Goal: Information Seeking & Learning: Learn about a topic

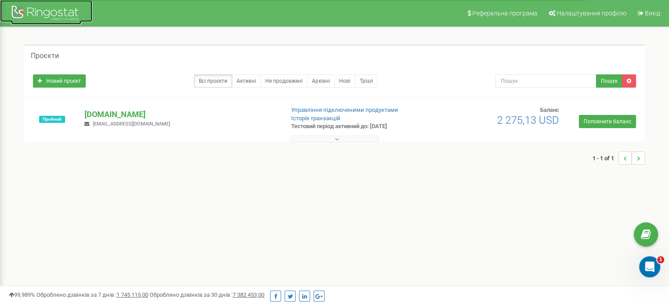
click at [56, 12] on div at bounding box center [46, 14] width 70 height 21
click at [49, 14] on div at bounding box center [46, 14] width 70 height 21
click at [18, 11] on div at bounding box center [46, 14] width 70 height 21
click at [60, 16] on div at bounding box center [46, 14] width 70 height 21
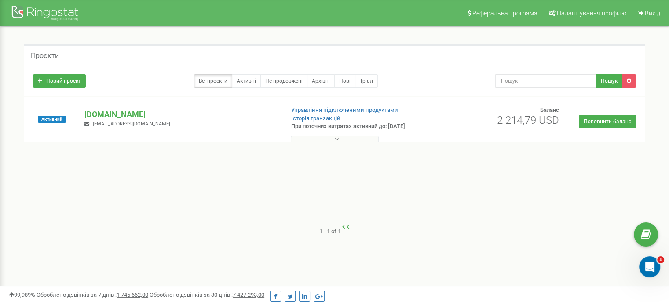
click at [25, 10] on div at bounding box center [46, 14] width 70 height 21
click at [52, 16] on div at bounding box center [46, 14] width 70 height 21
click at [103, 114] on p "[DOMAIN_NAME]" at bounding box center [180, 114] width 192 height 11
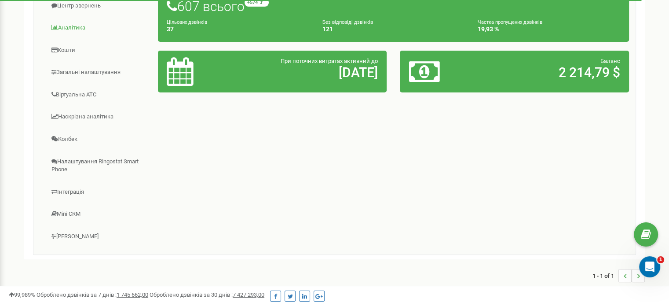
scroll to position [132, 0]
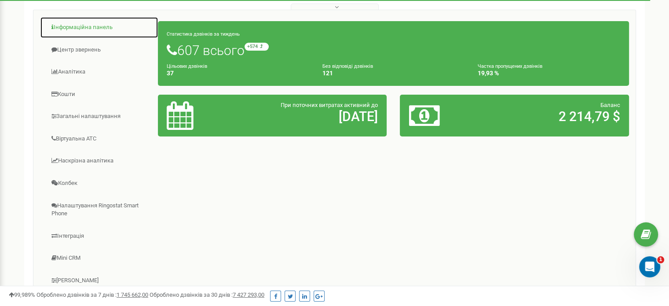
click at [86, 26] on link "Інформаційна панель" at bounding box center [99, 28] width 118 height 22
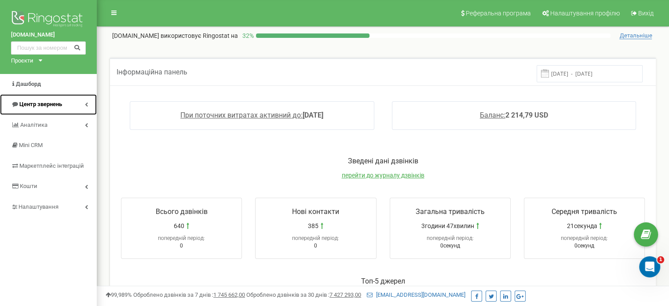
click at [53, 106] on span "Центр звернень" at bounding box center [40, 104] width 43 height 7
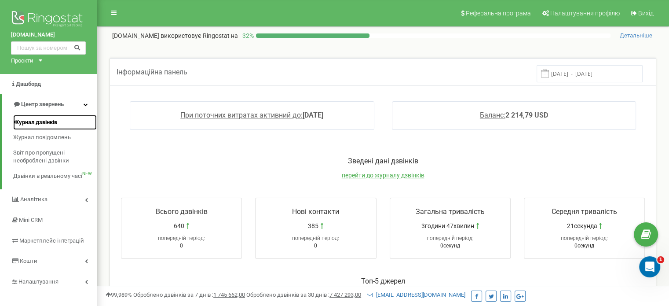
click at [49, 122] on span "Журнал дзвінків" at bounding box center [35, 122] width 44 height 8
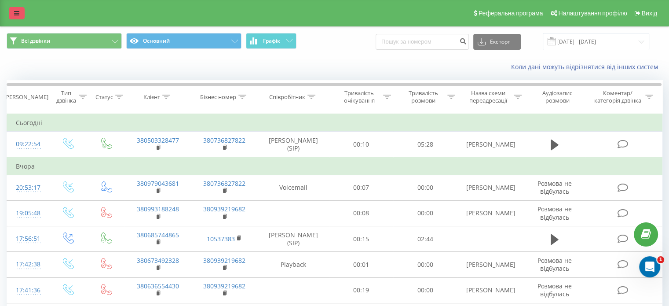
click at [18, 12] on icon at bounding box center [16, 13] width 5 height 6
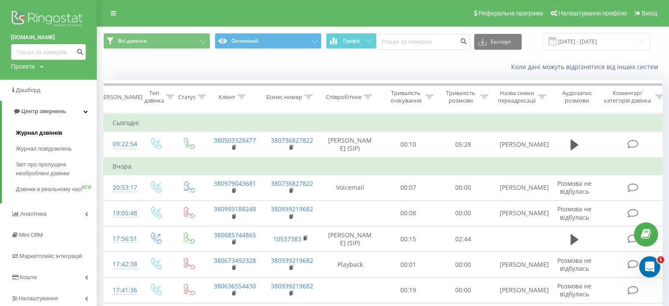
click at [43, 133] on span "Журнал дзвінків" at bounding box center [39, 132] width 47 height 9
click at [201, 42] on icon at bounding box center [203, 42] width 7 height 4
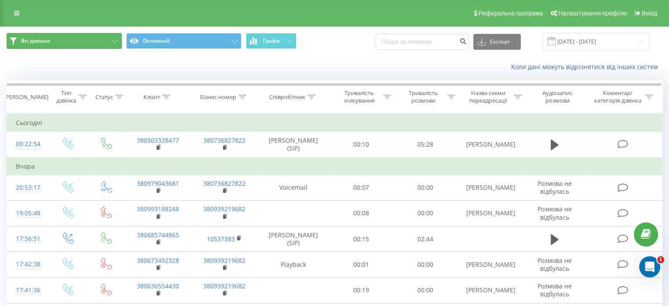
click at [90, 44] on button "Всі дзвінки" at bounding box center [64, 41] width 115 height 16
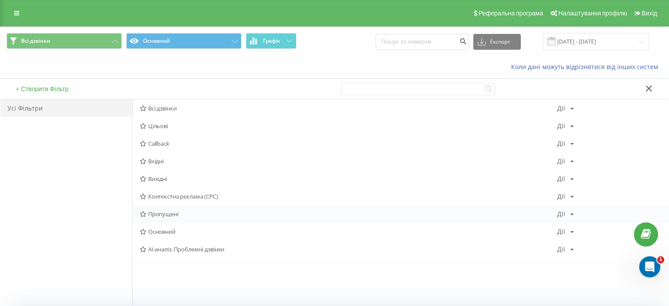
click at [165, 214] on span "Пропущені" at bounding box center [349, 214] width 418 height 6
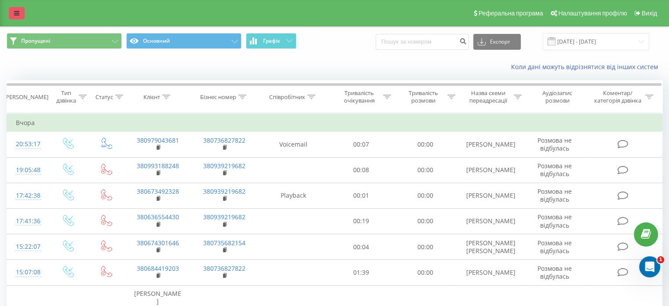
click at [18, 8] on link at bounding box center [17, 13] width 16 height 12
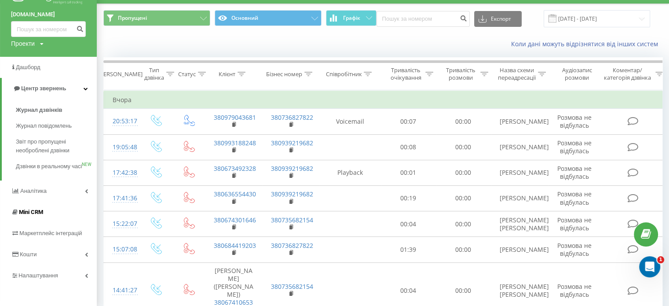
scroll to position [44, 0]
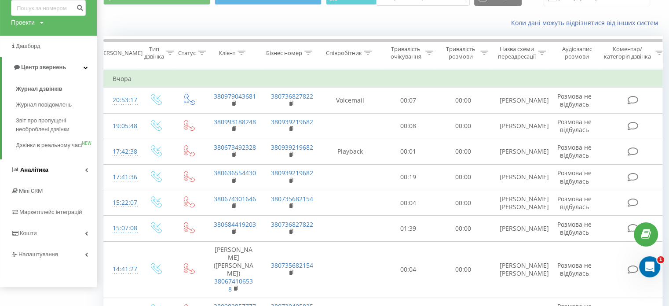
click at [82, 179] on link "Аналiтика" at bounding box center [48, 169] width 97 height 21
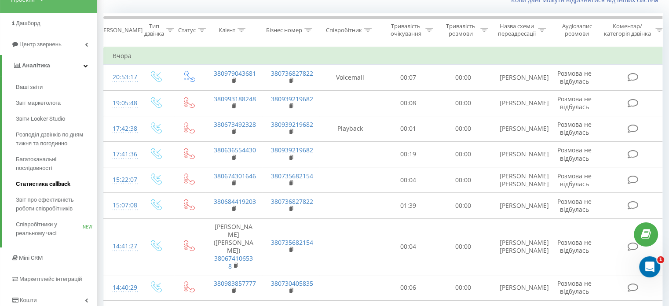
scroll to position [88, 0]
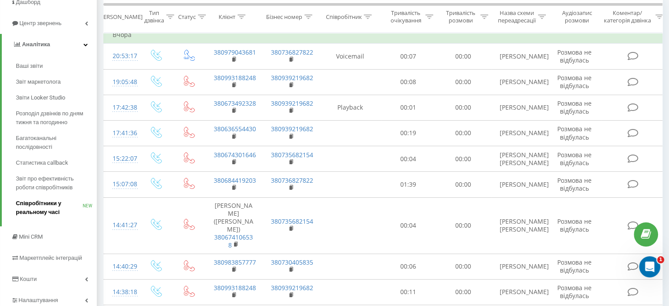
click at [48, 206] on span "Співробітники у реальному часі" at bounding box center [49, 208] width 67 height 18
click at [33, 210] on span "Співробітники у реальному часі" at bounding box center [49, 208] width 67 height 18
click at [44, 203] on span "Співробітники у реальному часі" at bounding box center [49, 208] width 67 height 18
click at [44, 202] on span "Співробітники у реальному часі" at bounding box center [49, 208] width 67 height 18
click at [40, 211] on span "Співробітники у реальному часі" at bounding box center [49, 208] width 67 height 18
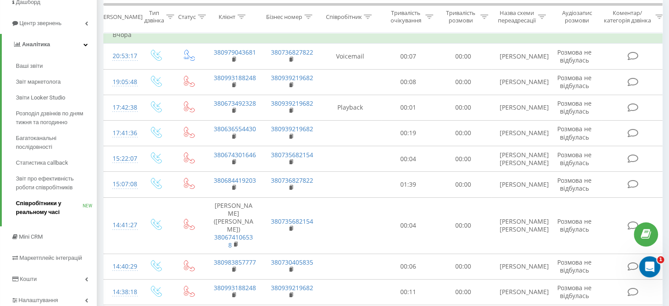
click at [40, 211] on span "Співробітники у реальному часі" at bounding box center [49, 208] width 67 height 18
click at [49, 205] on span "Співробітники у реальному часі" at bounding box center [49, 208] width 67 height 18
click at [48, 209] on span "Співробітники у реальному часі" at bounding box center [49, 208] width 67 height 18
click at [44, 200] on span "Співробітники у реальному часі" at bounding box center [49, 208] width 67 height 18
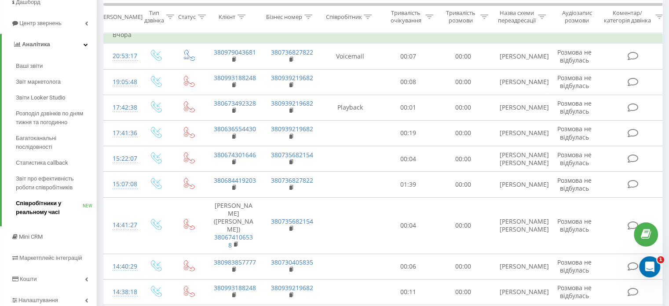
click at [44, 200] on span "Співробітники у реальному часі" at bounding box center [49, 208] width 67 height 18
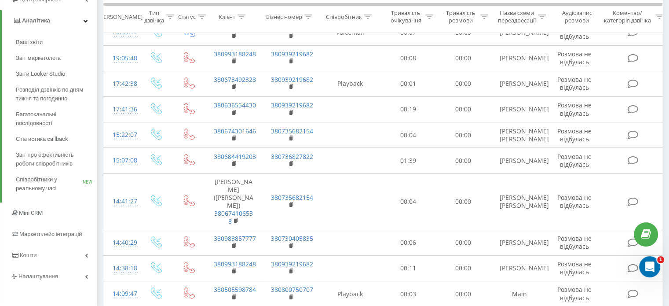
scroll to position [132, 0]
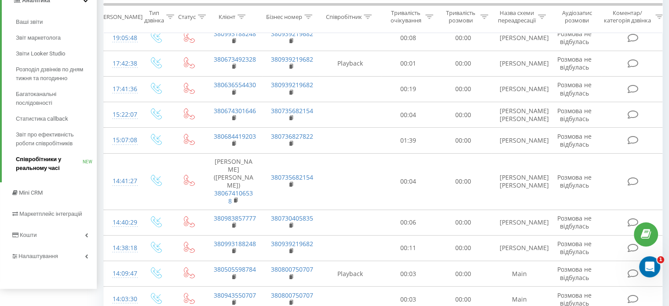
click at [42, 167] on span "Співробітники у реальному часі" at bounding box center [49, 164] width 67 height 18
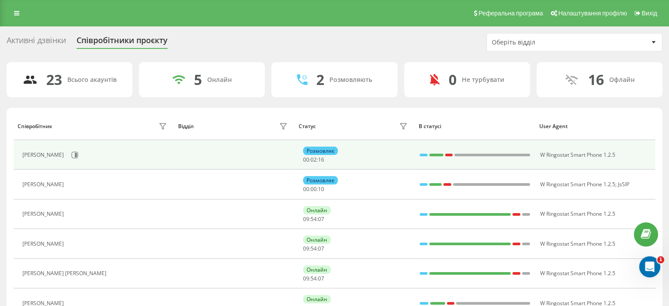
click at [54, 150] on div "Дерій Крістіна" at bounding box center [95, 154] width 147 height 15
click at [43, 154] on div "Дерій Крістіна" at bounding box center [44, 155] width 44 height 6
click at [44, 153] on div "Дерій Крістіна" at bounding box center [44, 155] width 44 height 6
click at [46, 150] on div "Дерій Крістіна" at bounding box center [95, 154] width 147 height 15
click at [46, 151] on div "[PERSON_NAME]" at bounding box center [95, 154] width 147 height 15
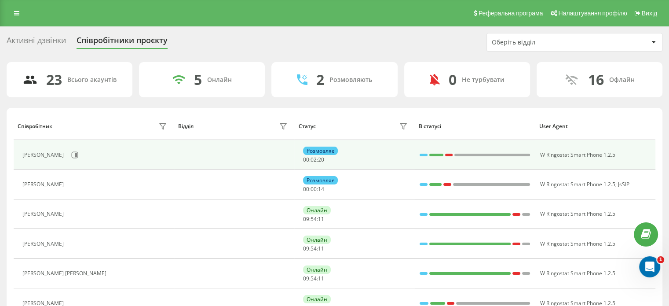
click at [46, 152] on div "[PERSON_NAME]" at bounding box center [44, 155] width 44 height 6
click at [43, 157] on div "[PERSON_NAME]" at bounding box center [44, 155] width 44 height 6
click at [72, 152] on icon at bounding box center [75, 154] width 7 height 7
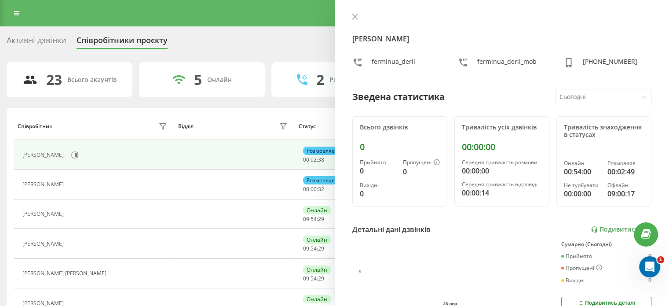
click at [279, 38] on div "Активні дзвінки Співробітники проєкту Оберіть відділ" at bounding box center [335, 42] width 656 height 18
click at [244, 38] on div "Активні дзвінки Співробітники проєкту Оберіть відділ" at bounding box center [335, 42] width 656 height 18
click at [352, 17] on icon at bounding box center [355, 17] width 6 height 6
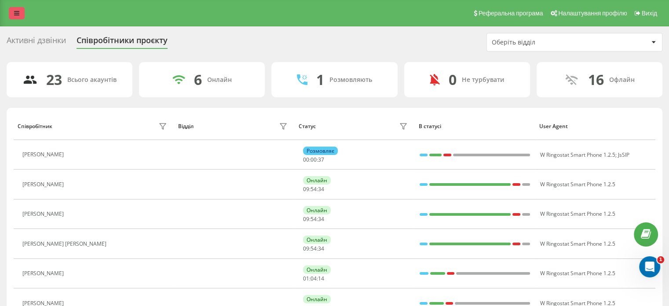
click at [13, 15] on link at bounding box center [17, 13] width 16 height 12
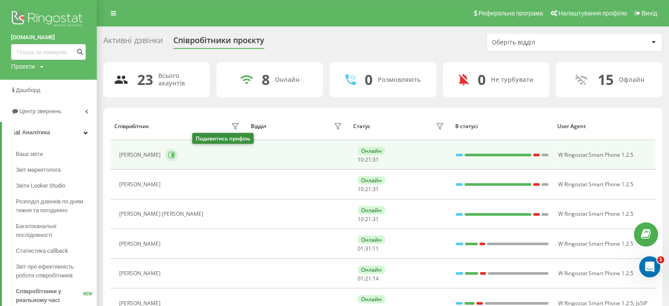
click at [175, 155] on icon at bounding box center [171, 154] width 7 height 7
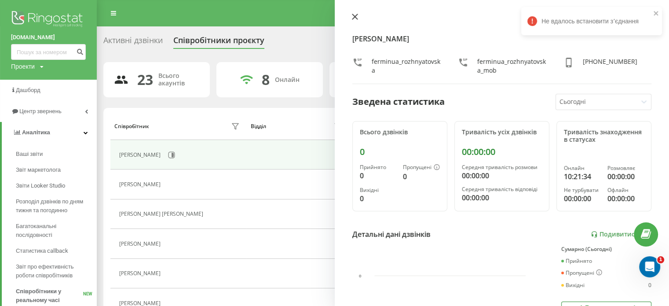
click at [356, 16] on icon at bounding box center [354, 16] width 5 height 5
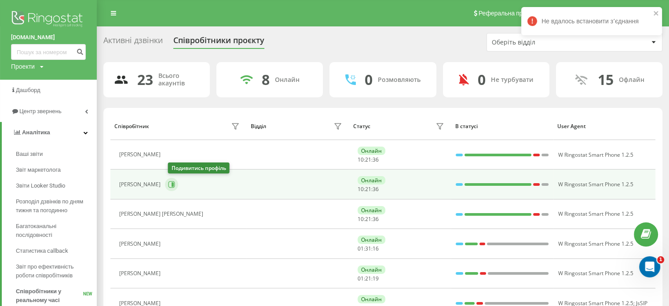
click at [174, 183] on icon at bounding box center [173, 184] width 2 height 4
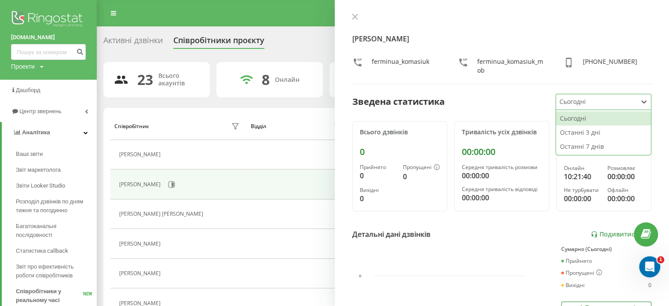
click at [640, 102] on icon at bounding box center [644, 101] width 9 height 9
click at [571, 134] on div "Останні 3 дні" at bounding box center [603, 132] width 95 height 14
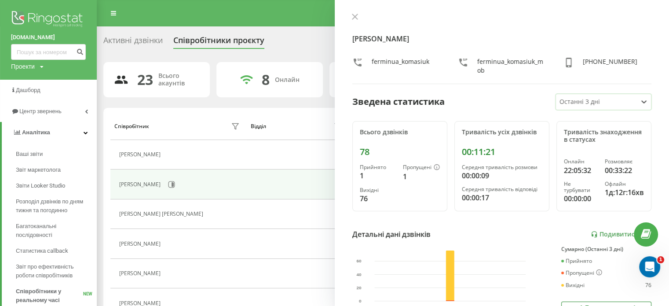
click at [640, 98] on icon at bounding box center [644, 101] width 9 height 9
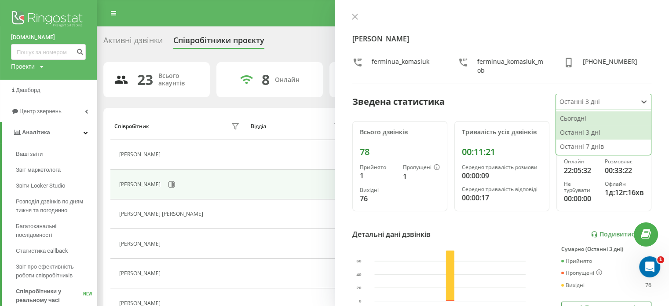
click at [571, 122] on div "Сьогодні" at bounding box center [603, 118] width 95 height 14
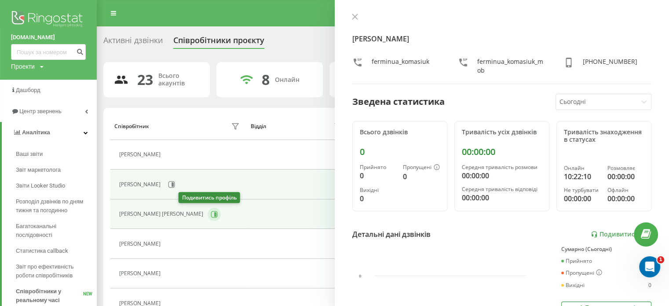
click at [208, 218] on button at bounding box center [214, 214] width 13 height 13
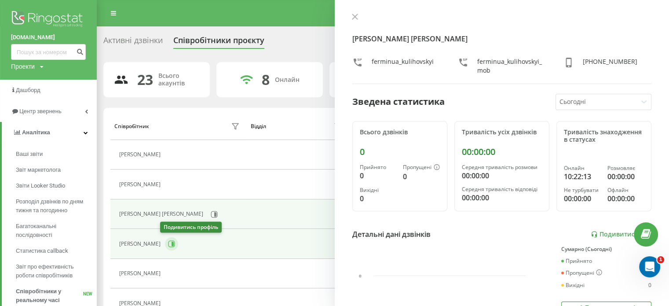
click at [172, 244] on icon at bounding box center [173, 244] width 2 height 4
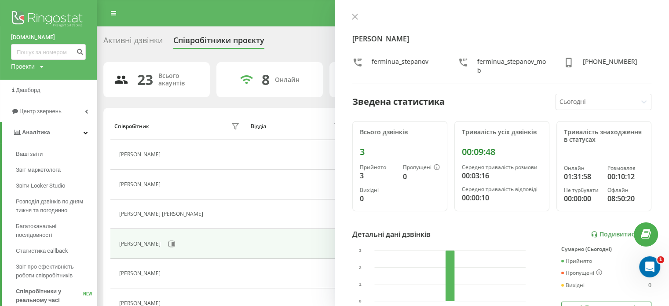
click at [353, 17] on icon at bounding box center [355, 17] width 6 height 6
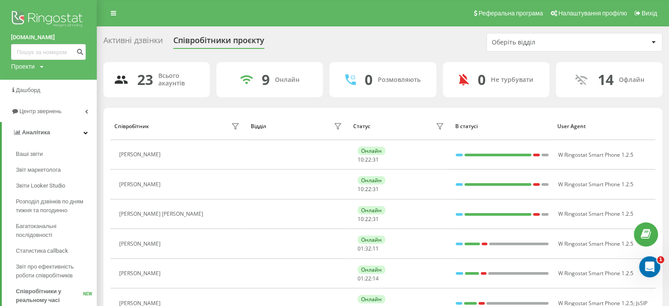
click at [151, 38] on div "Активні дзвінки" at bounding box center [132, 43] width 59 height 14
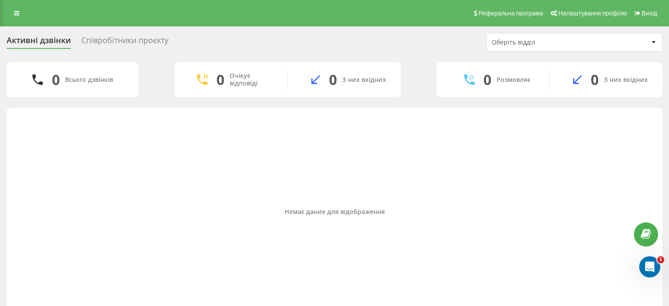
click at [127, 39] on div "Співробітники проєкту" at bounding box center [124, 43] width 87 height 14
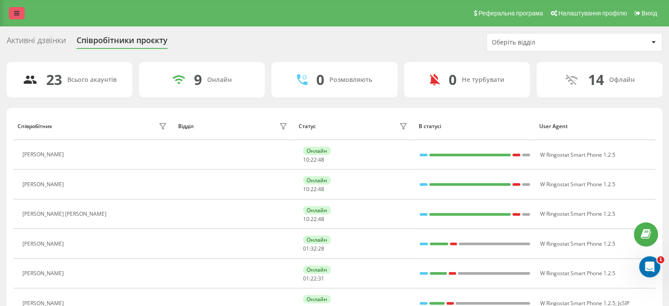
click at [18, 12] on icon at bounding box center [16, 13] width 5 height 6
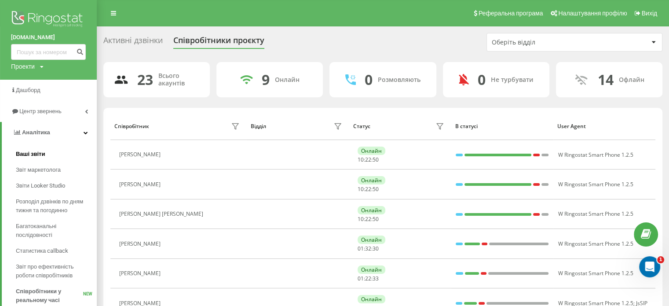
click at [36, 154] on span "Ваші звіти" at bounding box center [30, 154] width 29 height 9
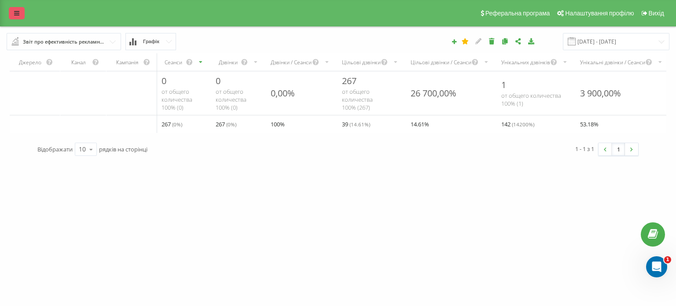
click at [20, 15] on link at bounding box center [17, 13] width 16 height 12
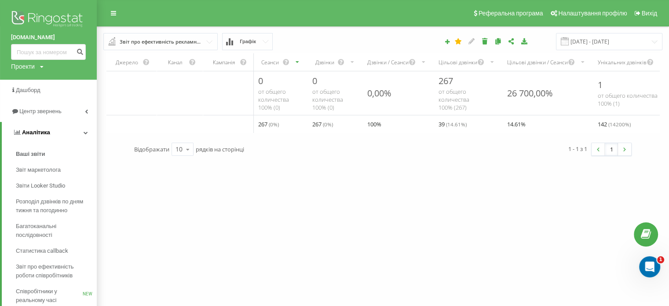
click at [62, 131] on link "Аналiтика" at bounding box center [49, 132] width 95 height 21
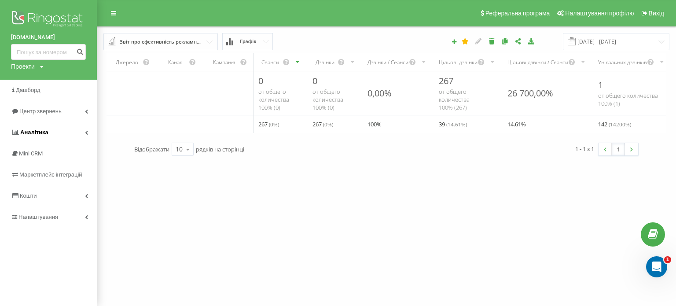
click at [62, 131] on link "Аналiтика" at bounding box center [48, 132] width 97 height 21
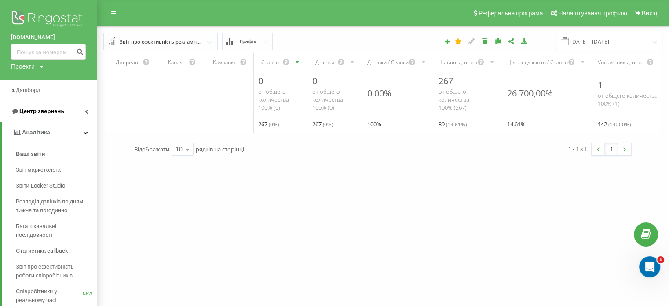
click at [87, 113] on icon at bounding box center [86, 111] width 3 height 4
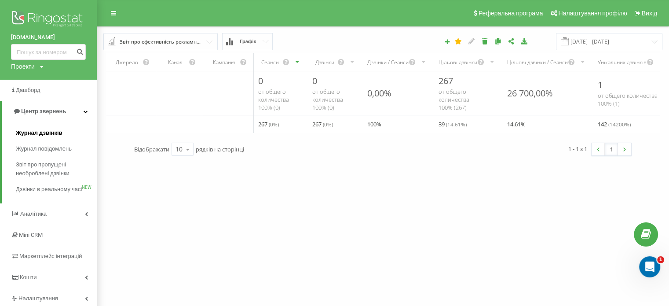
click at [56, 134] on span "Журнал дзвінків" at bounding box center [39, 132] width 47 height 9
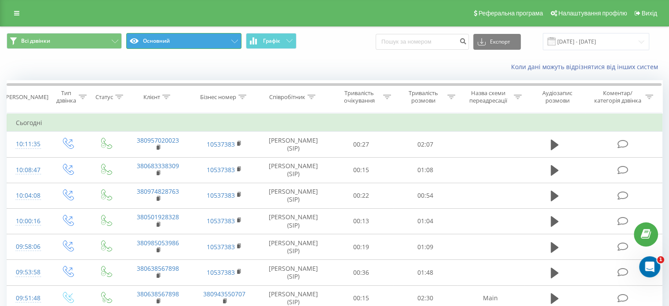
click at [157, 37] on button "Основний" at bounding box center [183, 41] width 115 height 16
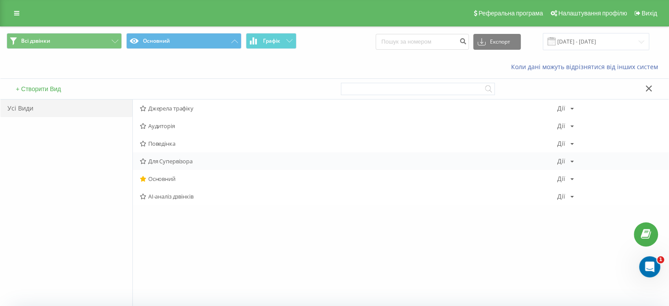
click at [172, 163] on span "Для Супервізора" at bounding box center [349, 161] width 418 height 6
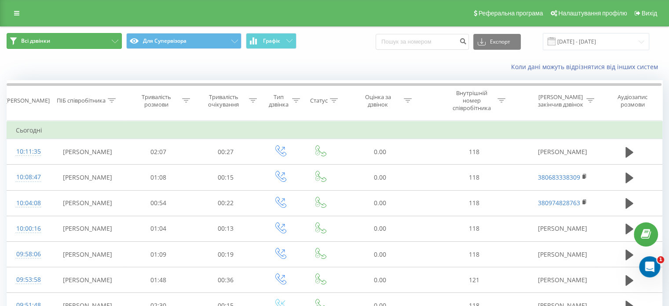
click at [63, 43] on button "Всі дзвінки" at bounding box center [64, 41] width 115 height 16
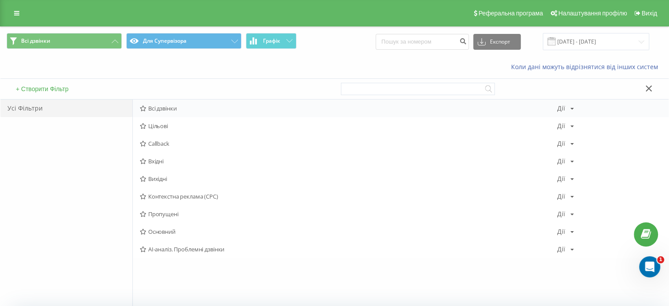
click at [155, 108] on span "Всі дзвінки" at bounding box center [349, 108] width 418 height 6
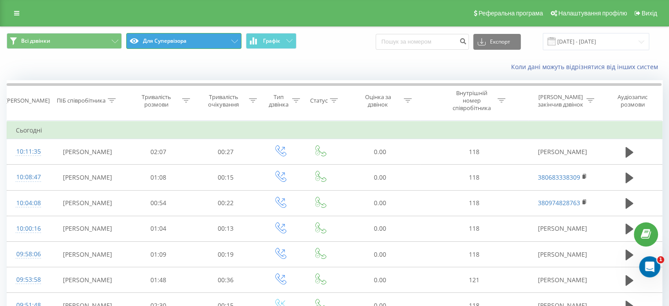
click at [154, 37] on button "Для Супервізора" at bounding box center [183, 41] width 115 height 16
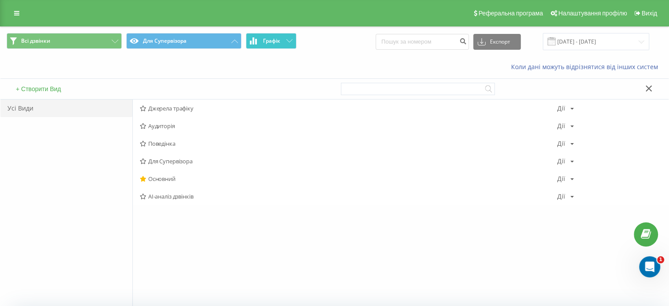
click at [283, 42] on button "Графік" at bounding box center [271, 41] width 51 height 16
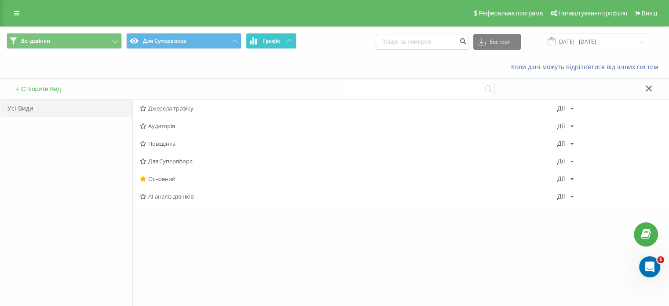
click at [283, 40] on button "Графік" at bounding box center [271, 41] width 51 height 16
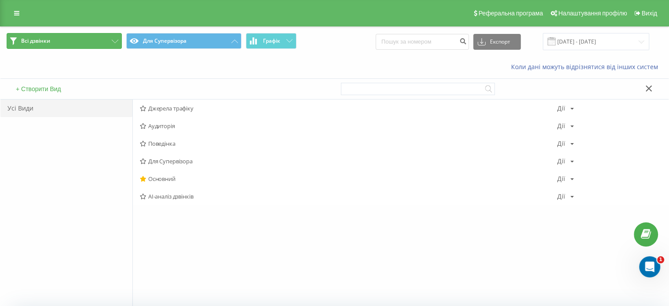
click at [44, 42] on span "Всі дзвінки" at bounding box center [35, 40] width 29 height 7
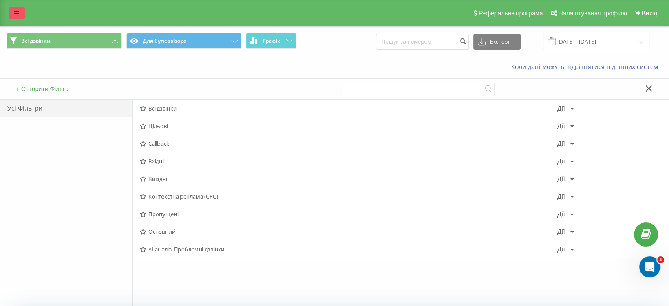
click at [15, 15] on icon at bounding box center [16, 13] width 5 height 6
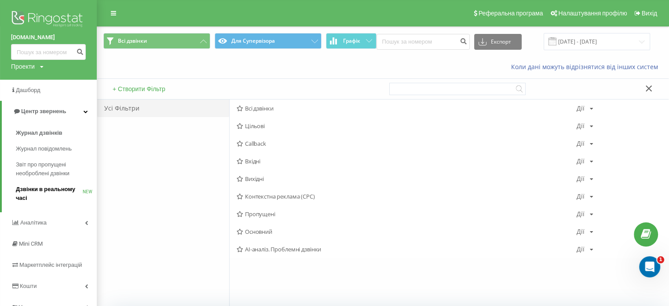
click at [45, 190] on span "Дзвінки в реальному часі" at bounding box center [49, 194] width 67 height 18
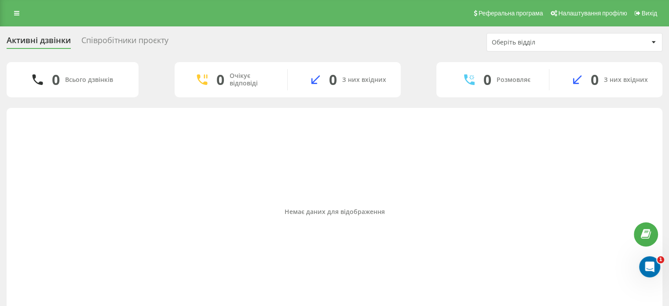
click at [143, 43] on div "Співробітники проєкту" at bounding box center [124, 43] width 87 height 14
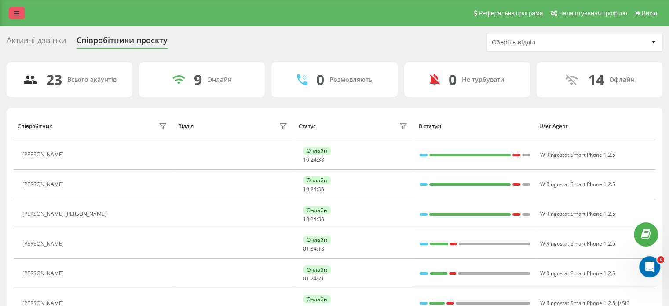
click at [15, 16] on icon at bounding box center [16, 13] width 5 height 6
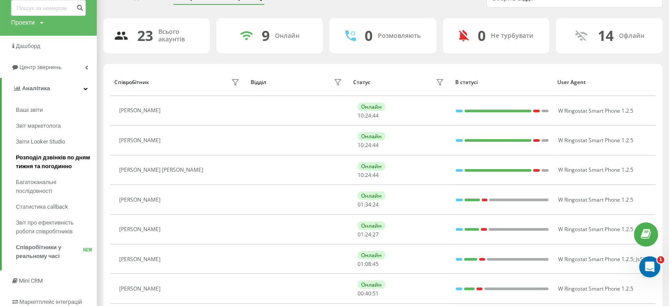
scroll to position [88, 0]
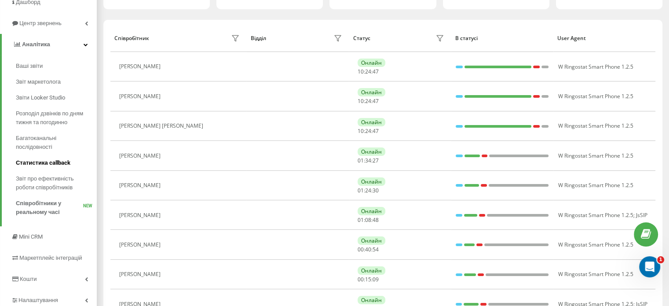
click at [44, 162] on span "Статистика callback" at bounding box center [43, 162] width 55 height 9
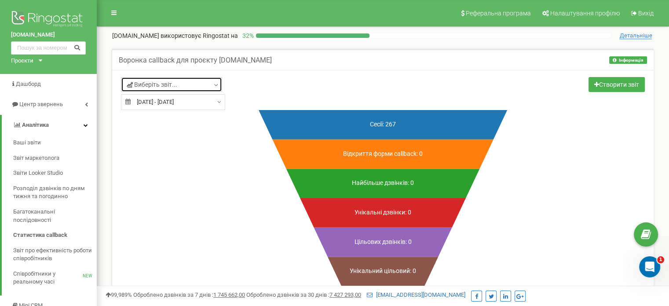
click at [215, 84] on icon at bounding box center [216, 85] width 7 height 9
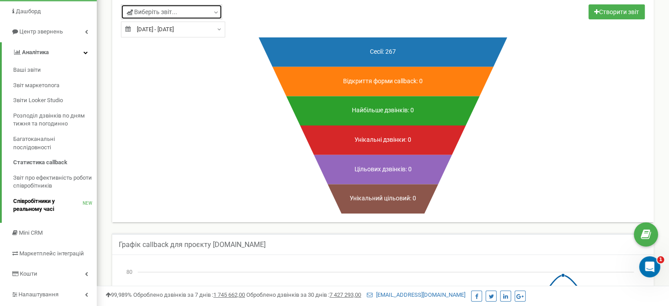
scroll to position [88, 0]
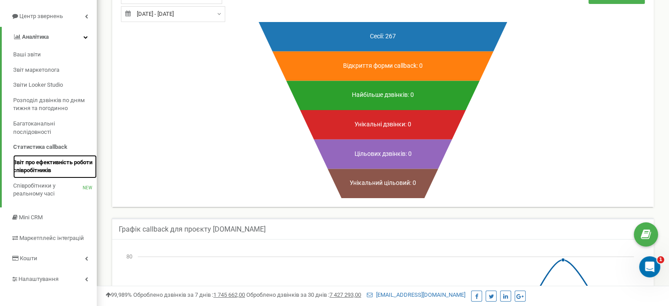
click at [44, 167] on span "Звіт про ефективність роботи співробітників" at bounding box center [52, 166] width 79 height 16
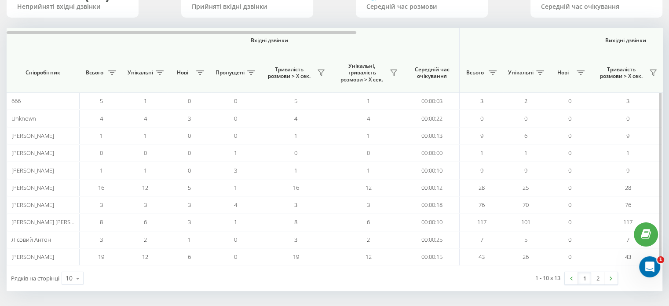
scroll to position [85, 0]
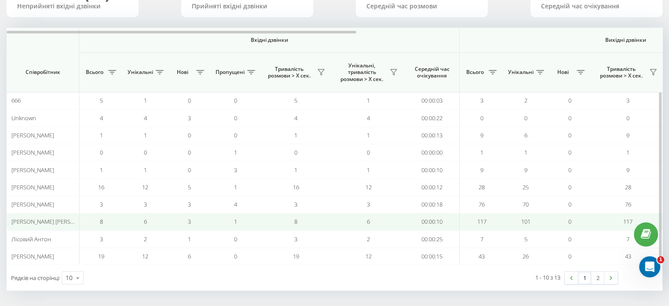
click at [477, 219] on span "117" at bounding box center [481, 221] width 9 height 8
click at [394, 220] on td "6" at bounding box center [368, 221] width 73 height 17
click at [111, 224] on td "8" at bounding box center [101, 221] width 44 height 17
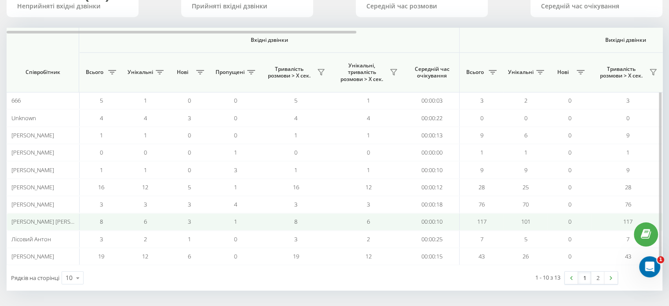
click at [111, 224] on td "8" at bounding box center [101, 221] width 44 height 17
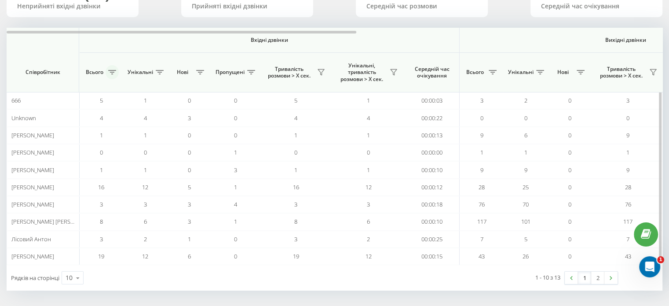
click at [114, 72] on icon at bounding box center [112, 72] width 8 height 4
click at [114, 52] on th "Вхідні дзвінки" at bounding box center [269, 40] width 381 height 25
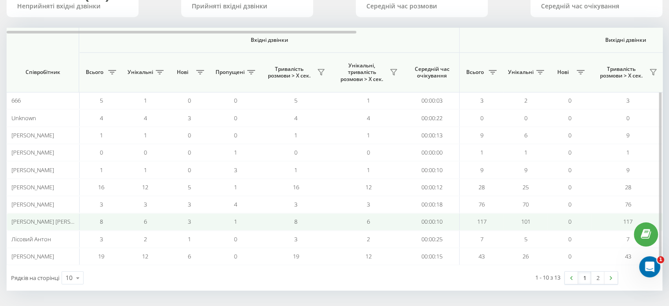
click at [512, 218] on td "101" at bounding box center [526, 221] width 44 height 17
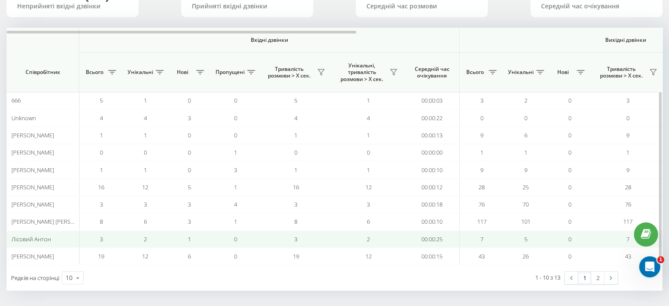
click at [496, 238] on td "7" at bounding box center [482, 239] width 44 height 17
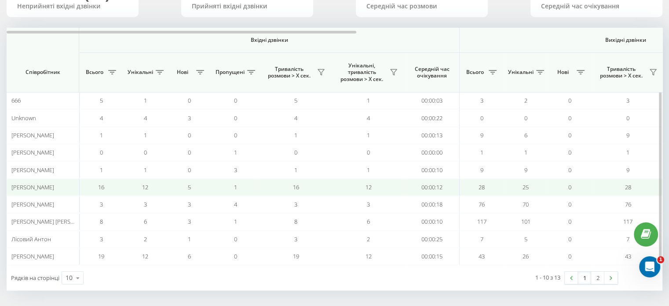
scroll to position [0, 0]
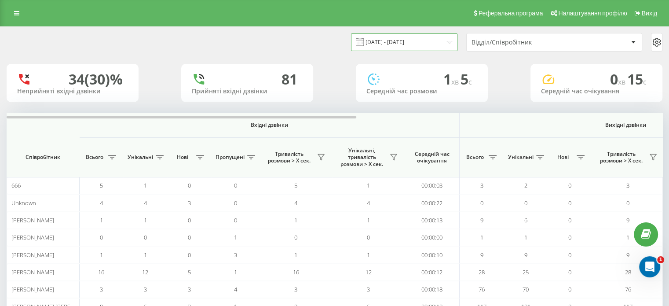
click at [396, 41] on input "[DATE] - [DATE]" at bounding box center [404, 41] width 106 height 17
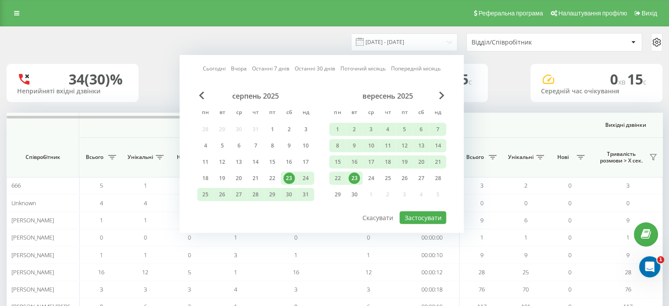
click at [354, 173] on div "23" at bounding box center [353, 177] width 11 height 11
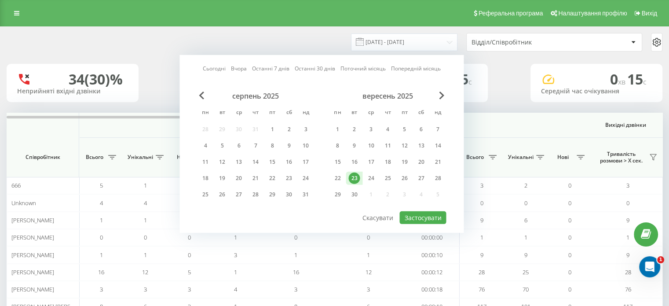
click at [355, 176] on div "23" at bounding box center [353, 177] width 11 height 11
drag, startPoint x: 422, startPoint y: 217, endPoint x: 417, endPoint y: 215, distance: 5.5
click at [419, 216] on button "Застосувати" at bounding box center [423, 217] width 47 height 13
type input "[DATE] - [DATE]"
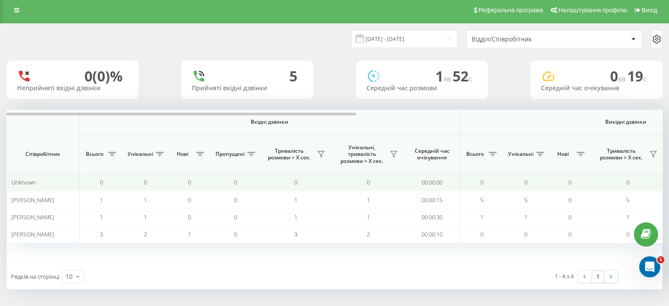
scroll to position [4, 0]
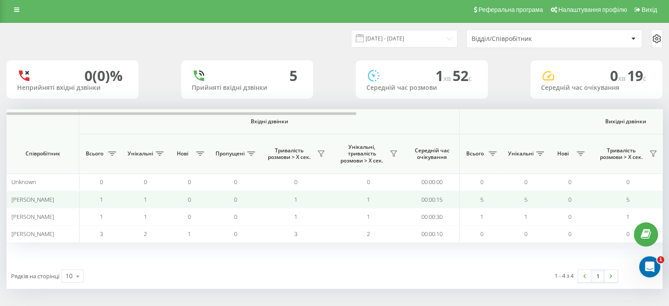
click at [62, 200] on div "[PERSON_NAME]" at bounding box center [42, 199] width 63 height 7
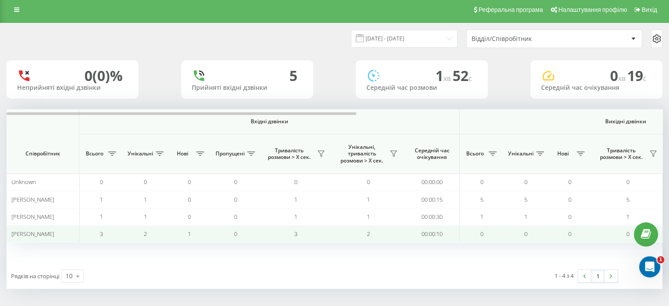
drag, startPoint x: 59, startPoint y: 220, endPoint x: 55, endPoint y: 235, distance: 15.7
click at [59, 221] on td "[PERSON_NAME]" at bounding box center [43, 216] width 73 height 17
click at [55, 235] on div "[PERSON_NAME]" at bounding box center [42, 233] width 63 height 7
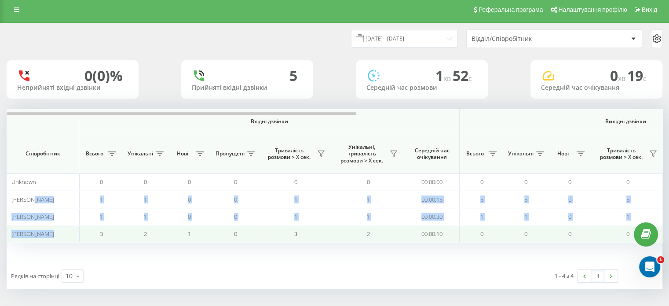
drag, startPoint x: 30, startPoint y: 198, endPoint x: 51, endPoint y: 229, distance: 37.1
click at [51, 229] on tbody "Unknown 0 0 0 0 0 0 00:00:00 0 0 0 0 0 00:00:00 1 1 1 00:00:00 00:00:00 00:00:0…" at bounding box center [621, 207] width 1228 height 69
drag, startPoint x: 10, startPoint y: 195, endPoint x: 610, endPoint y: 232, distance: 600.9
click at [610, 232] on tbody "Unknown 0 0 0 0 0 0 00:00:00 0 0 0 0 0 00:00:00 1 1 1 00:00:00 00:00:00 00:00:0…" at bounding box center [621, 207] width 1228 height 69
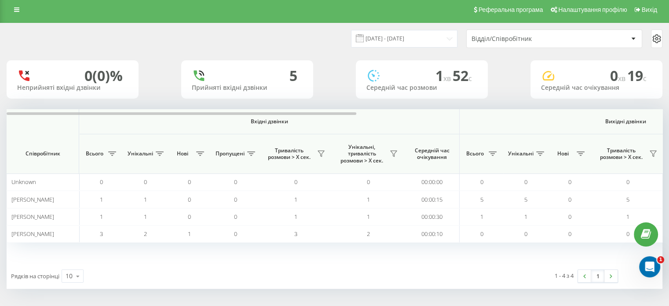
click at [518, 249] on div "Вхідні дзвінки Вихідні дзвінки Всі дзвінки Співробітник Всього Унікальні Нові П…" at bounding box center [335, 186] width 656 height 154
click at [605, 277] on link at bounding box center [611, 276] width 13 height 12
click at [582, 273] on link at bounding box center [584, 276] width 13 height 12
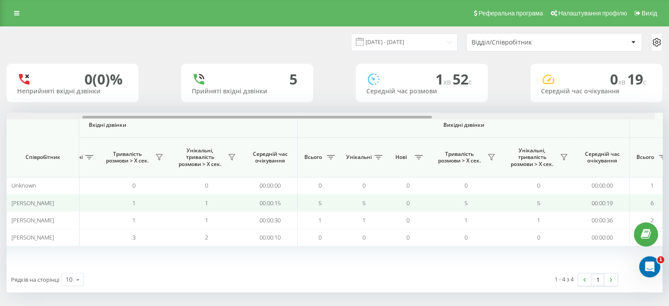
scroll to position [0, 201]
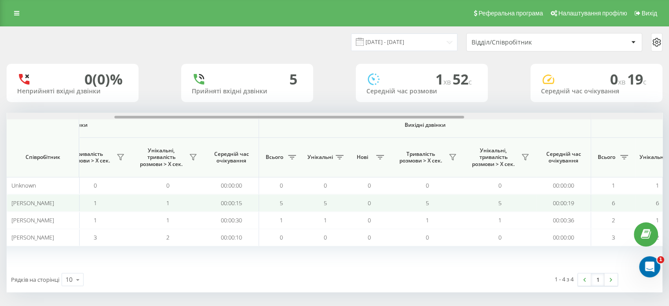
drag, startPoint x: 202, startPoint y: 121, endPoint x: 303, endPoint y: 196, distance: 125.4
click at [303, 196] on div "Вхідні дзвінки Вихідні дзвінки Всі дзвінки Співробітник Всього Унікальні Нові П…" at bounding box center [335, 190] width 656 height 154
